Goal: Find specific page/section: Find specific page/section

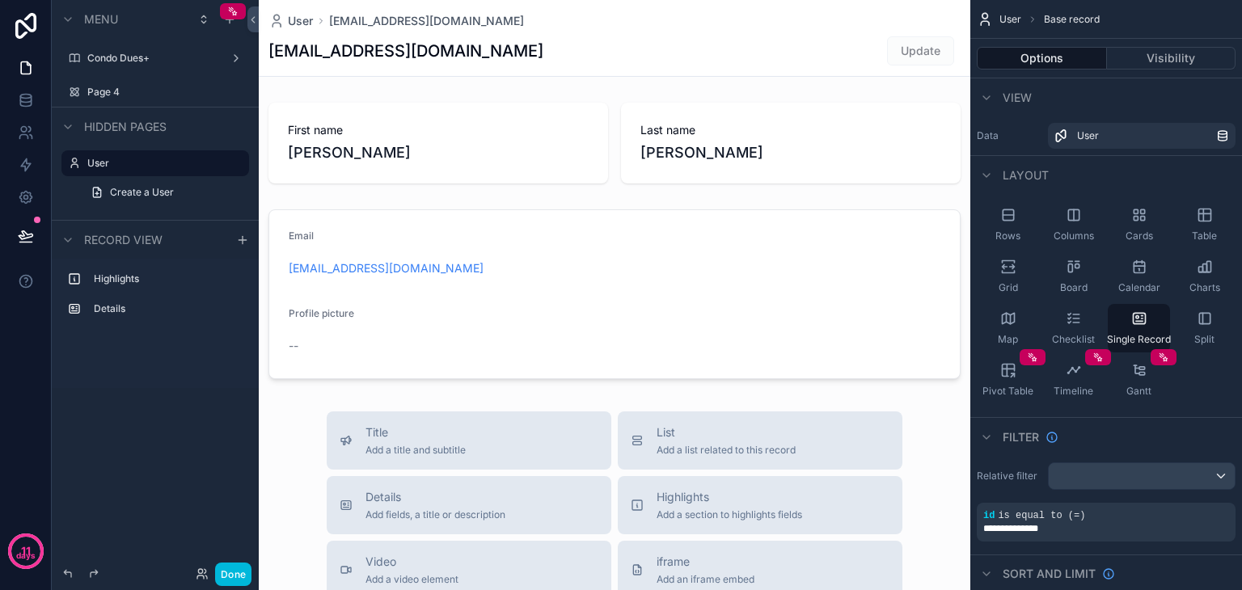
click at [145, 95] on label "Page 4" at bounding box center [163, 92] width 152 height 13
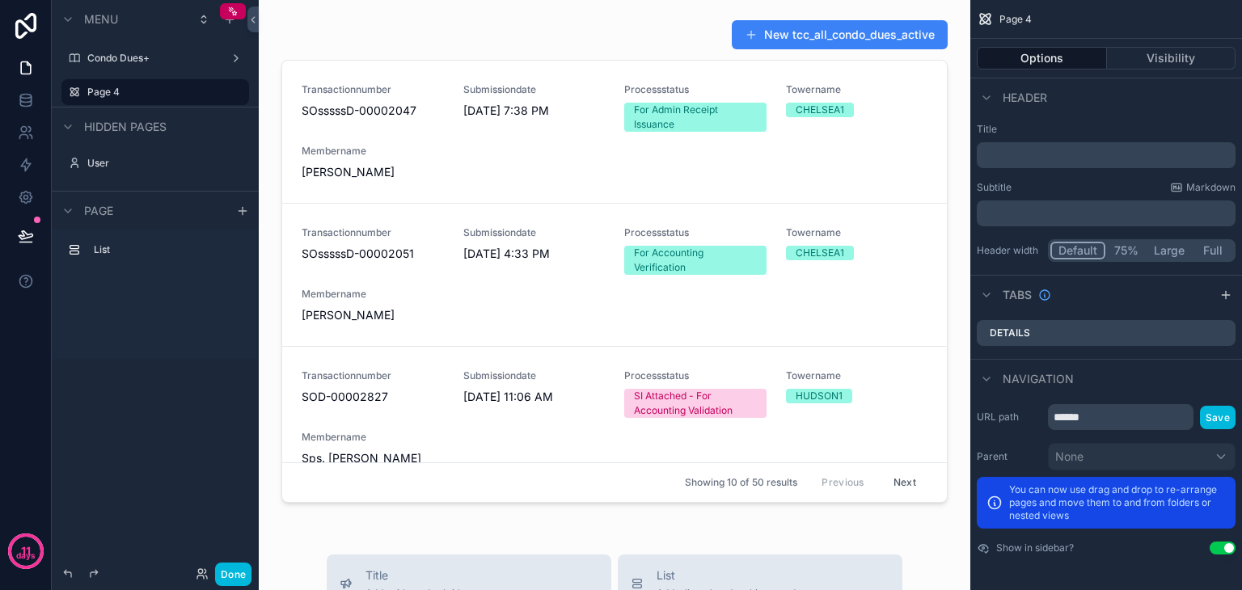
click at [139, 348] on div "List" at bounding box center [155, 294] width 207 height 129
click at [146, 58] on label "Condo Dues+" at bounding box center [151, 58] width 129 height 13
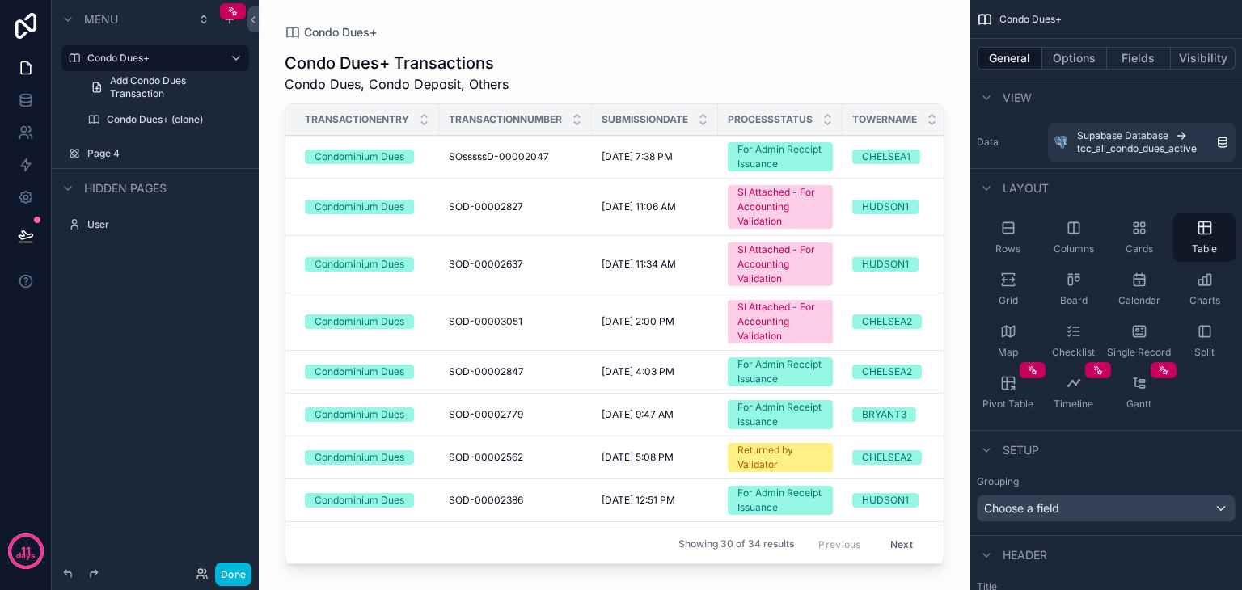
click at [146, 156] on label "Page 4" at bounding box center [163, 153] width 152 height 13
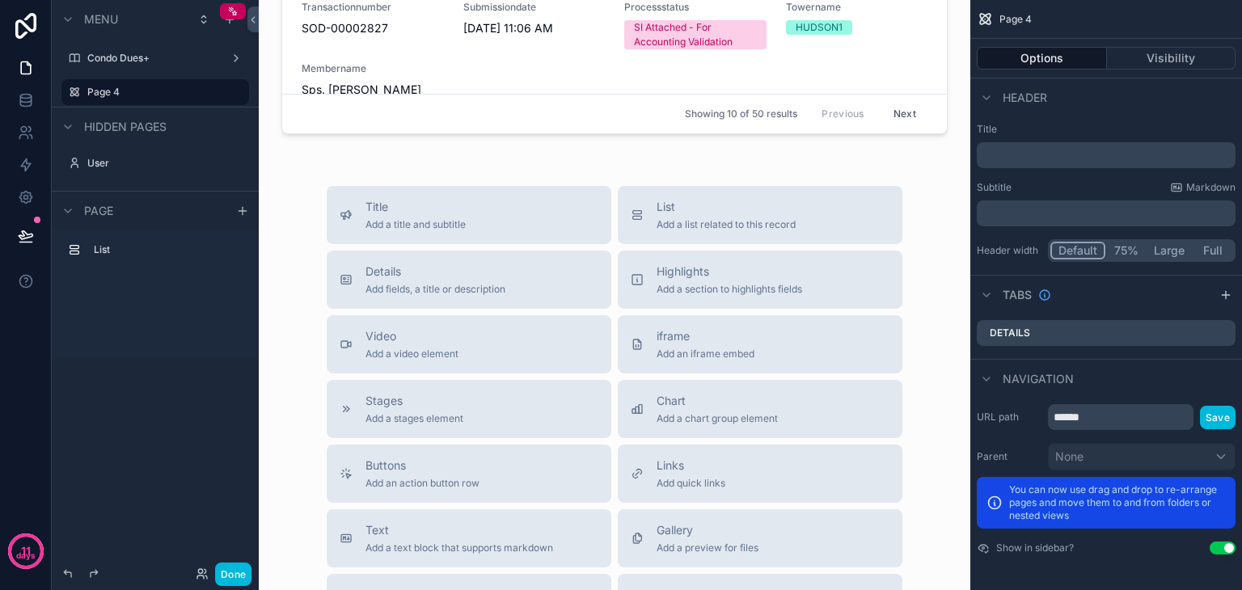
scroll to position [48, 0]
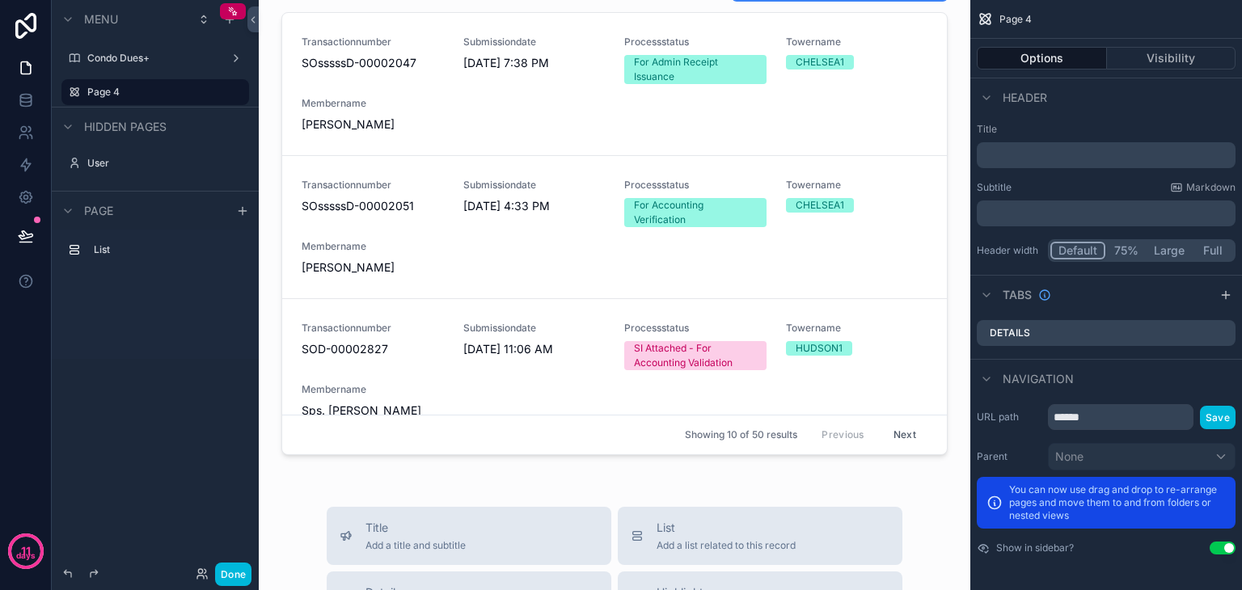
click at [171, 55] on label "Condo Dues+" at bounding box center [151, 58] width 129 height 13
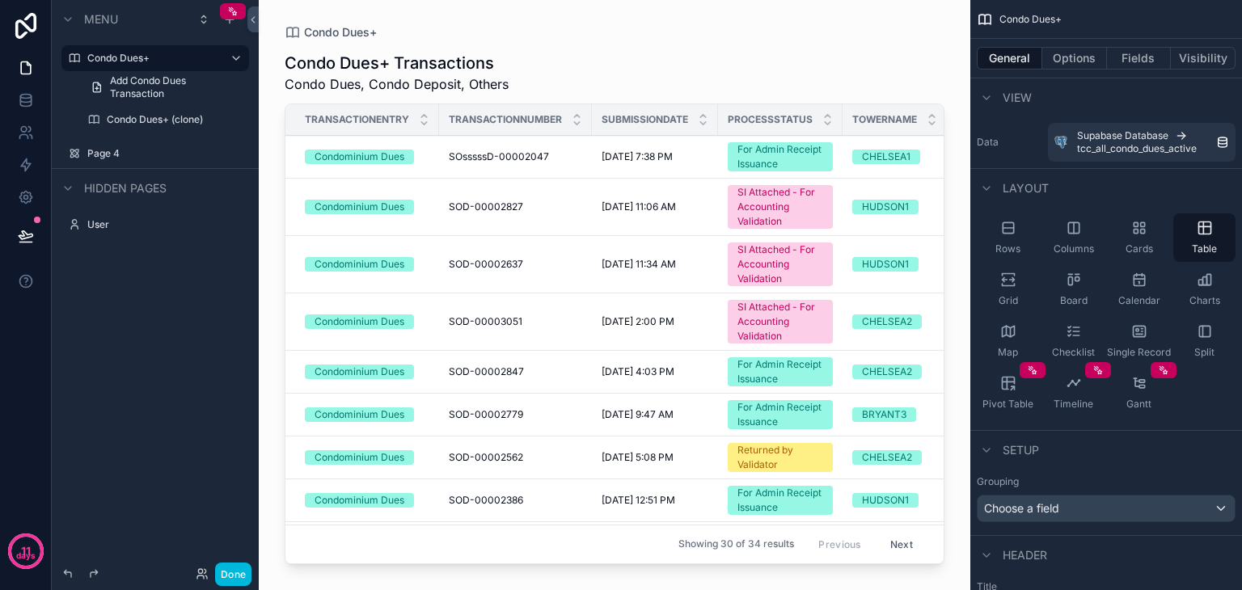
click at [760, 226] on div "scrollable content" at bounding box center [615, 285] width 712 height 571
click at [760, 212] on div "SI Attached - For Accounting Validation" at bounding box center [780, 207] width 86 height 44
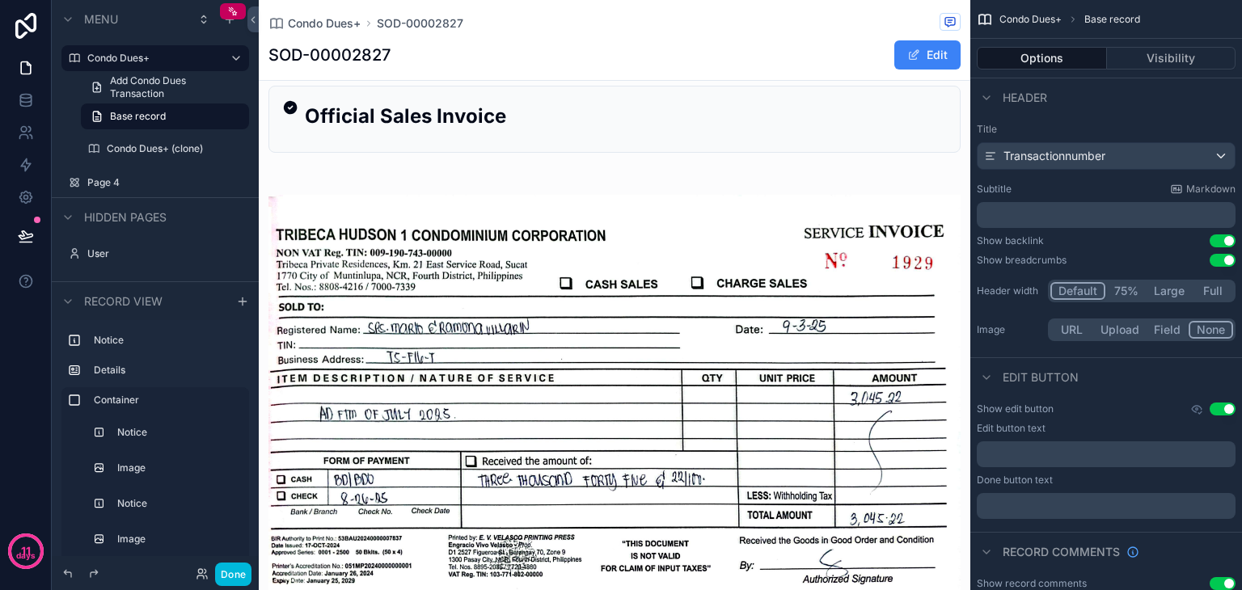
scroll to position [1375, 0]
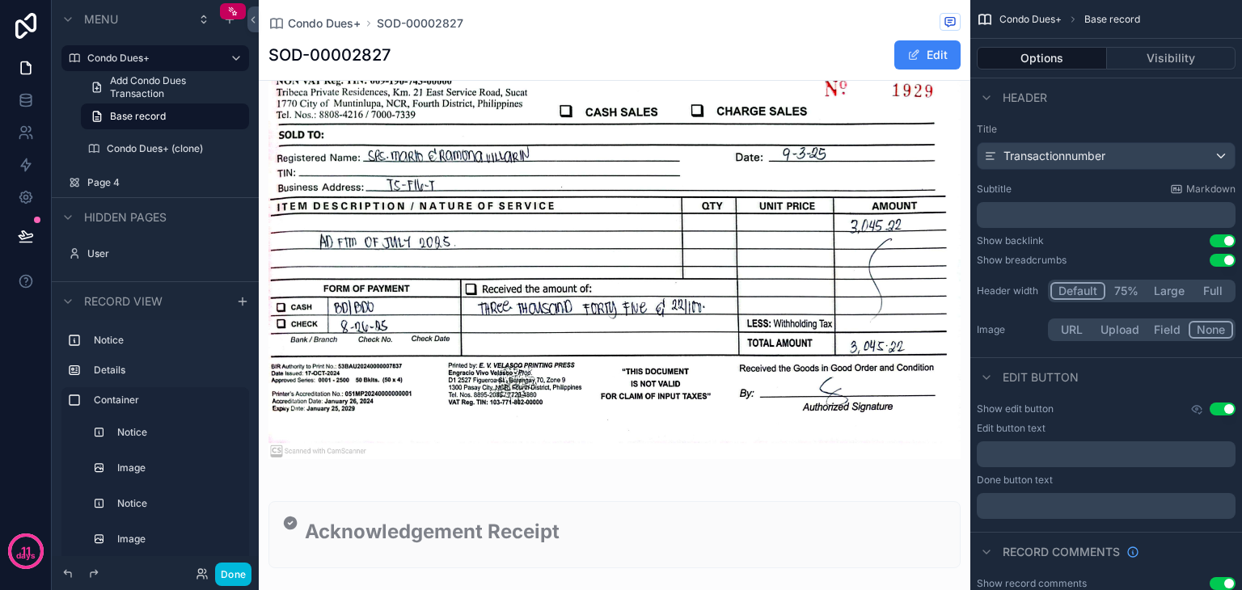
click at [577, 244] on div "scrollable content" at bounding box center [615, 182] width 712 height 1247
